Goal: Register for event/course

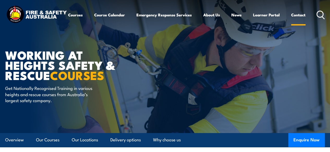
click at [291, 21] on link "Contact" at bounding box center [298, 15] width 14 height 13
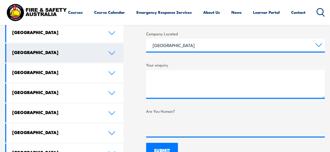
scroll to position [339, 0]
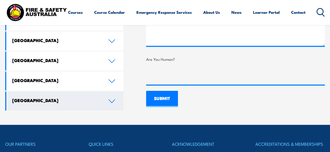
click at [116, 101] on link "[GEOGRAPHIC_DATA]" at bounding box center [64, 101] width 117 height 19
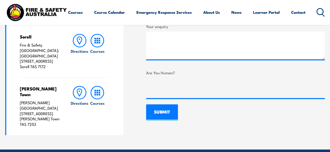
scroll to position [298, 0]
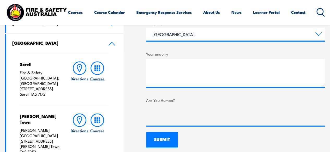
click at [102, 68] on icon at bounding box center [97, 69] width 14 height 14
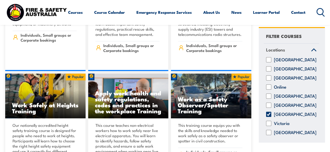
scroll to position [3258, 0]
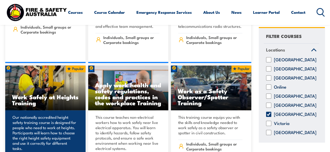
click at [67, 94] on h3 "Work Safely at Heights Training" at bounding box center [45, 100] width 67 height 12
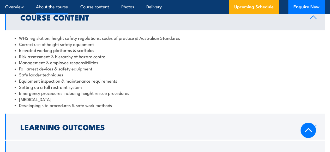
scroll to position [287, 0]
